Goal: Information Seeking & Learning: Check status

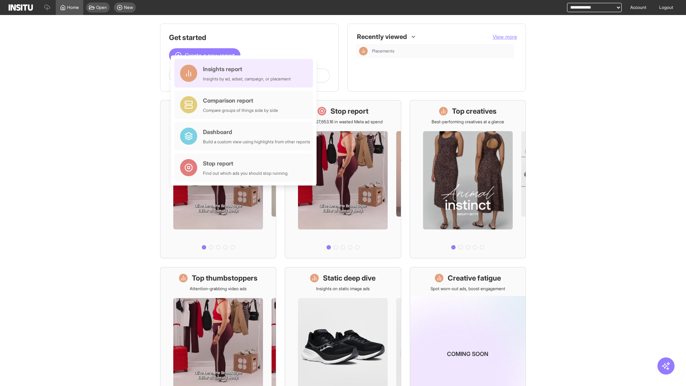
click at [246, 73] on div "Insights report Insights by ad, adset, campaign, or placement" at bounding box center [247, 73] width 88 height 17
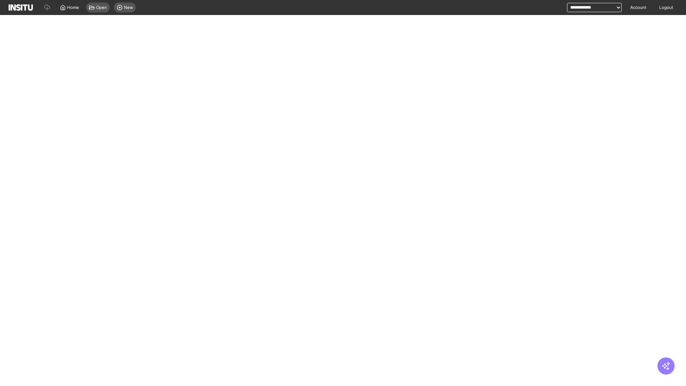
select select "**"
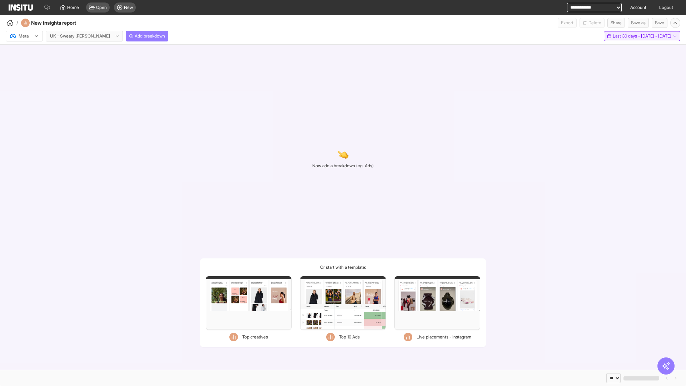
click at [627, 36] on span "Last 30 days - [DATE] - [DATE]" at bounding box center [642, 36] width 59 height 6
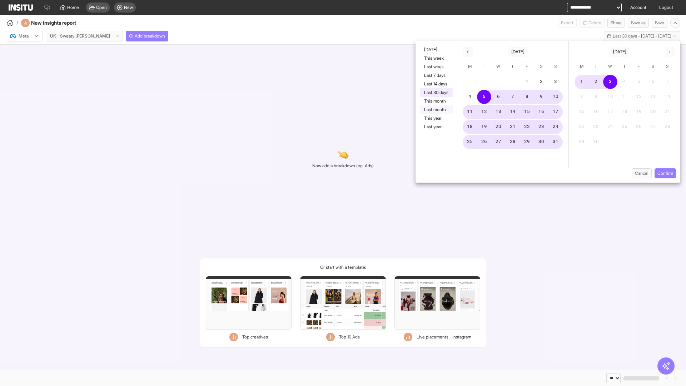
click at [436, 110] on button "Last month" at bounding box center [436, 109] width 33 height 9
